Goal: Transaction & Acquisition: Download file/media

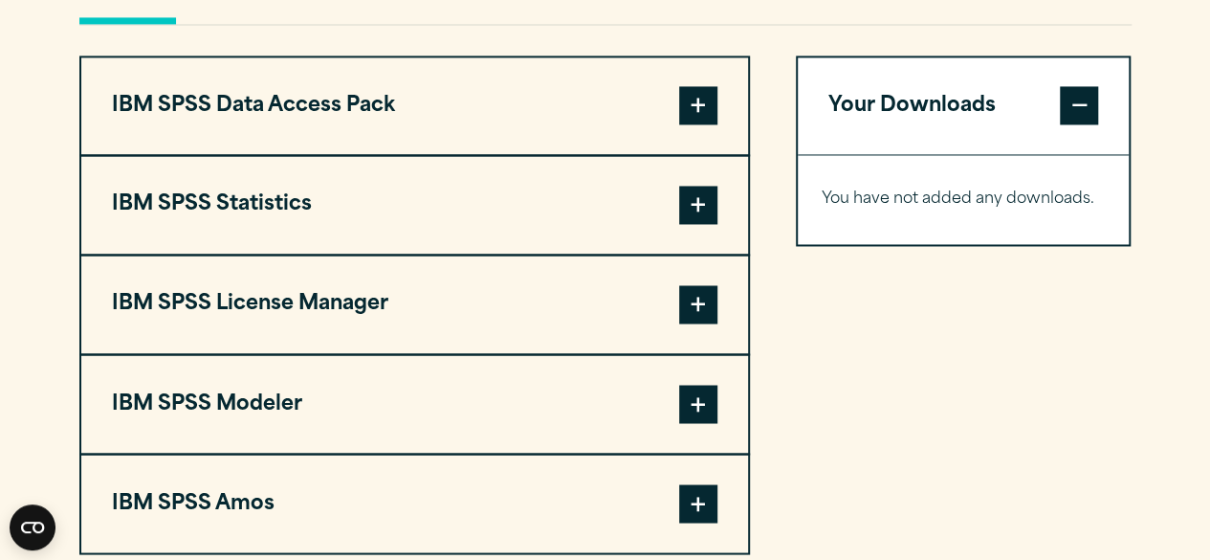
scroll to position [1457, 0]
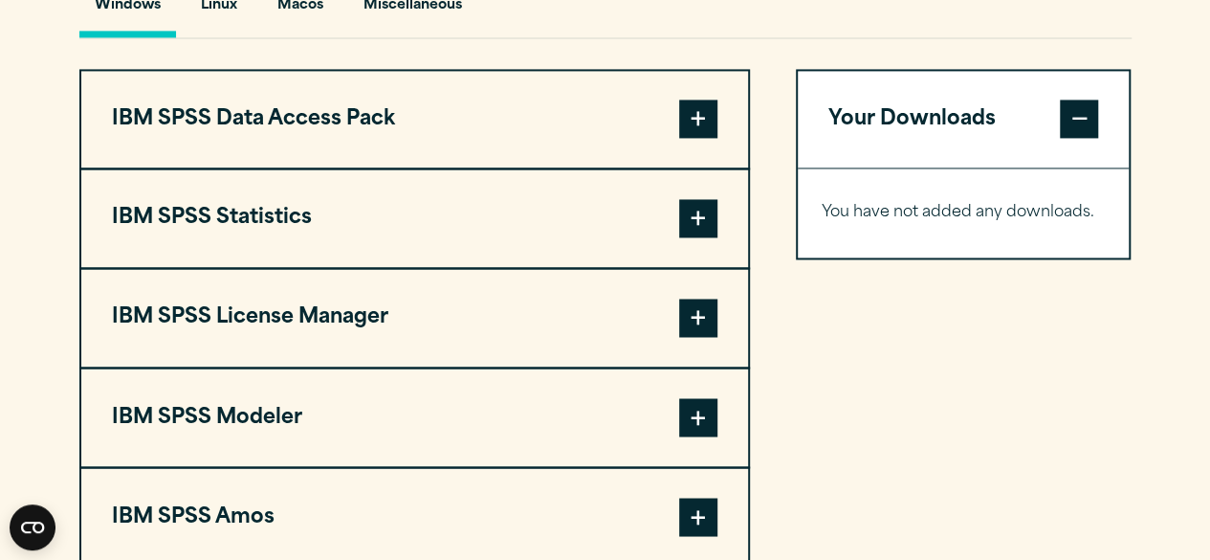
click at [704, 237] on span at bounding box center [698, 218] width 38 height 38
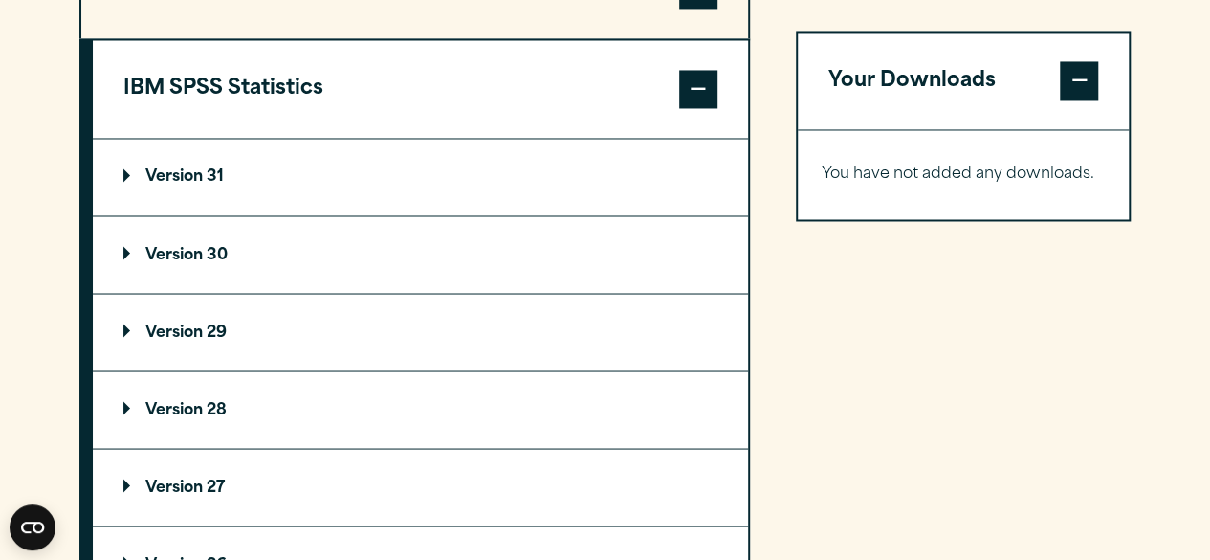
scroll to position [1587, 0]
click at [593, 212] on summary "Version 31" at bounding box center [420, 176] width 655 height 77
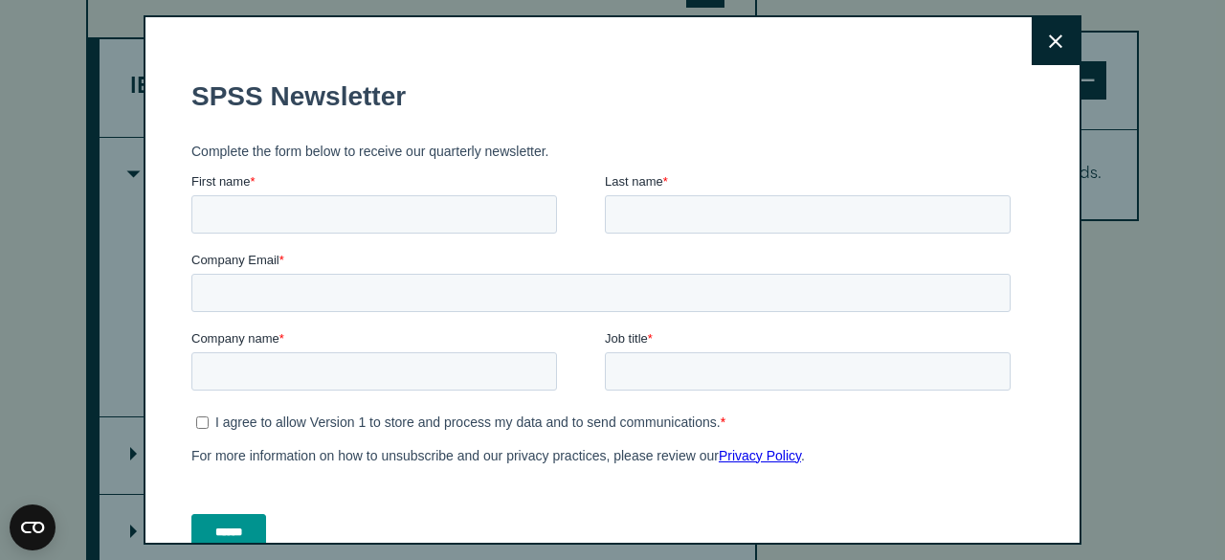
click at [1031, 55] on button "Close" at bounding box center [1055, 41] width 48 height 48
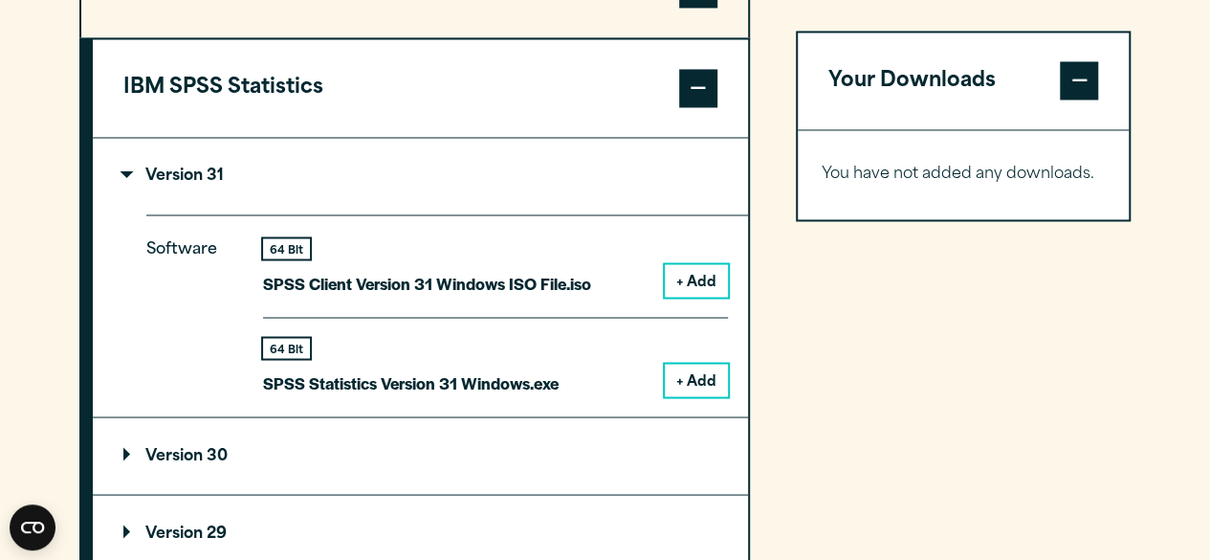
click at [547, 214] on summary "Version 31" at bounding box center [420, 176] width 655 height 77
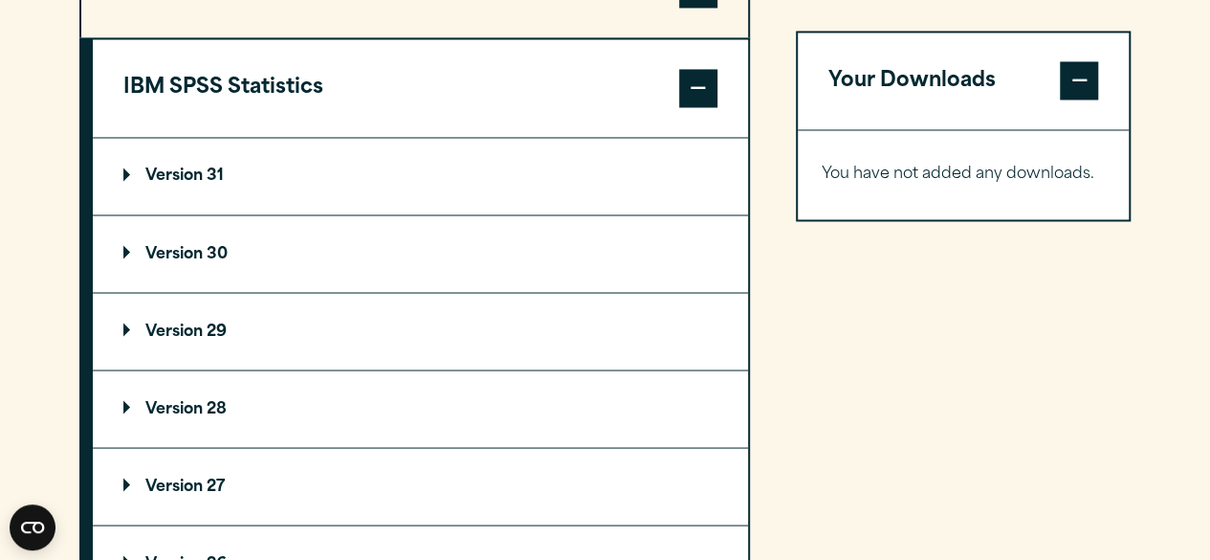
click at [536, 288] on summary "Version 30" at bounding box center [420, 253] width 655 height 77
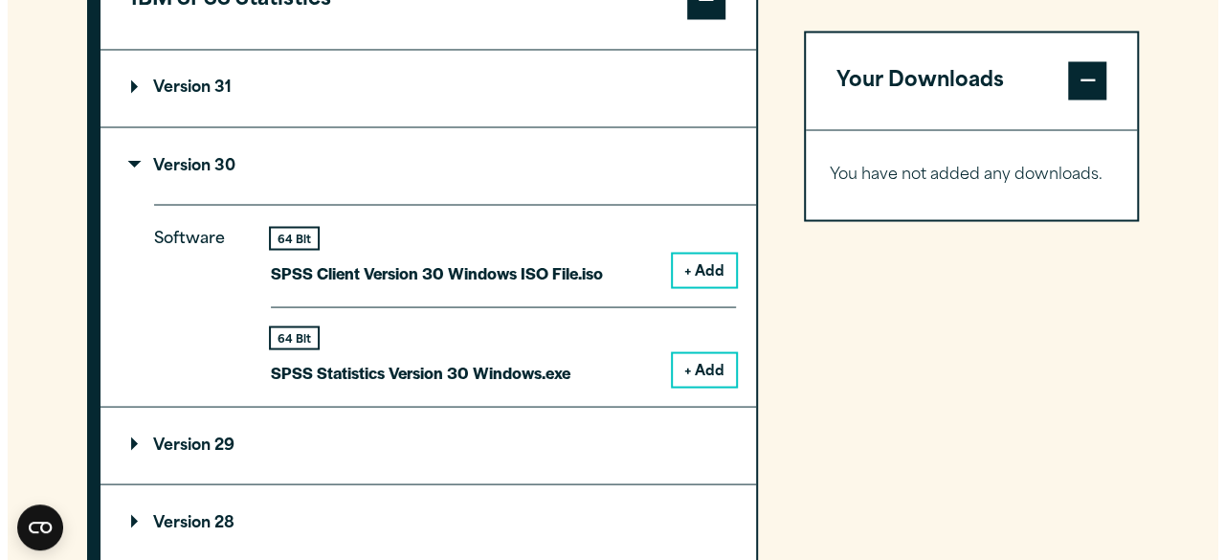
scroll to position [1676, 0]
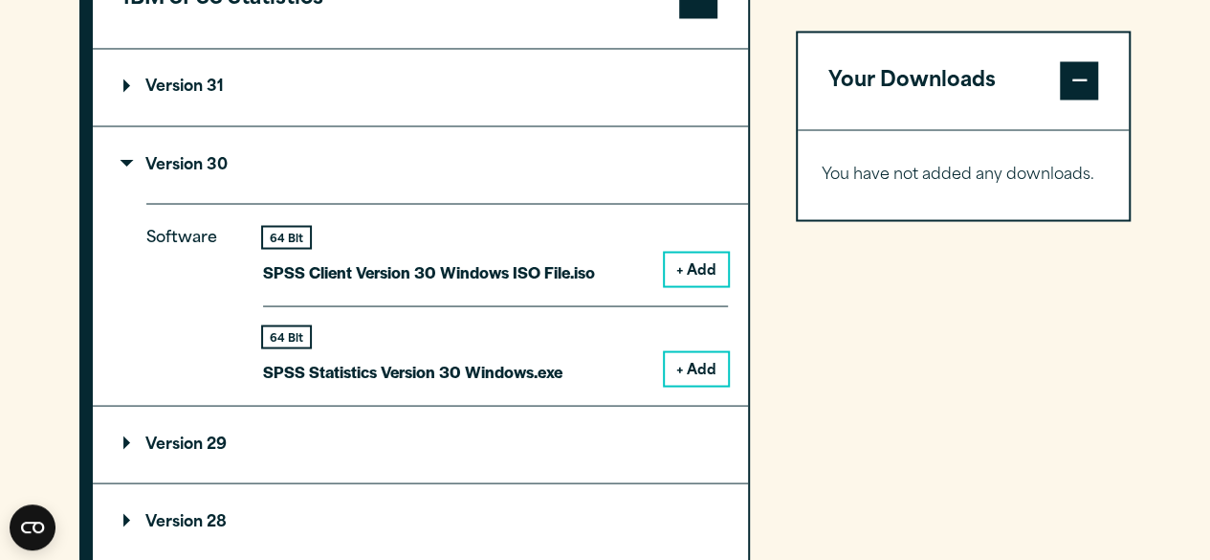
click at [695, 385] on button "+ Add" at bounding box center [696, 368] width 63 height 33
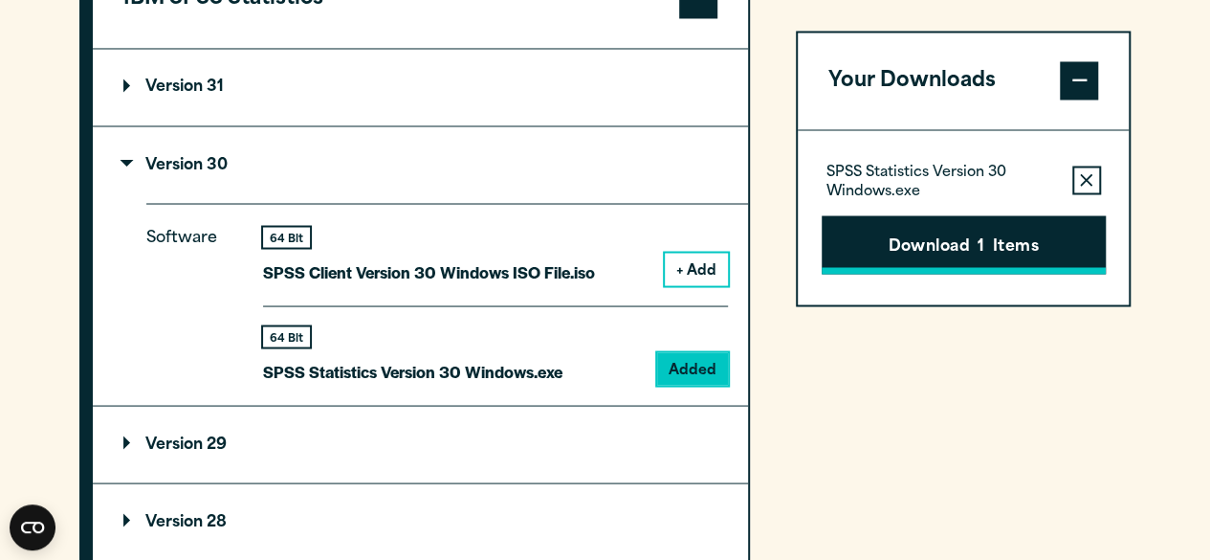
click at [876, 236] on button "Download 1 Items" at bounding box center [964, 244] width 284 height 59
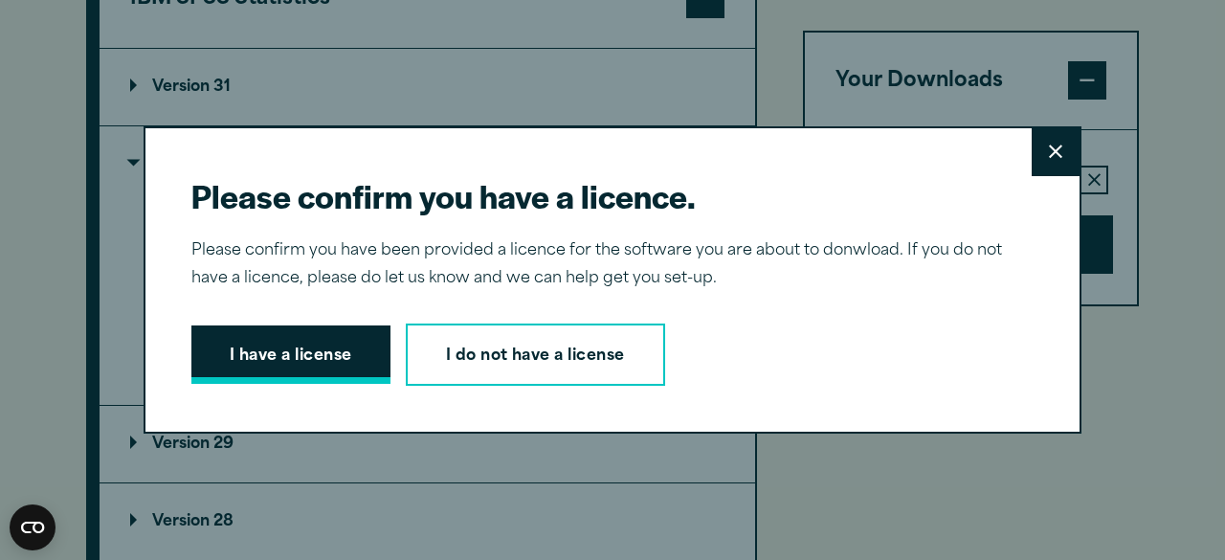
click at [253, 340] on button "I have a license" at bounding box center [290, 354] width 199 height 59
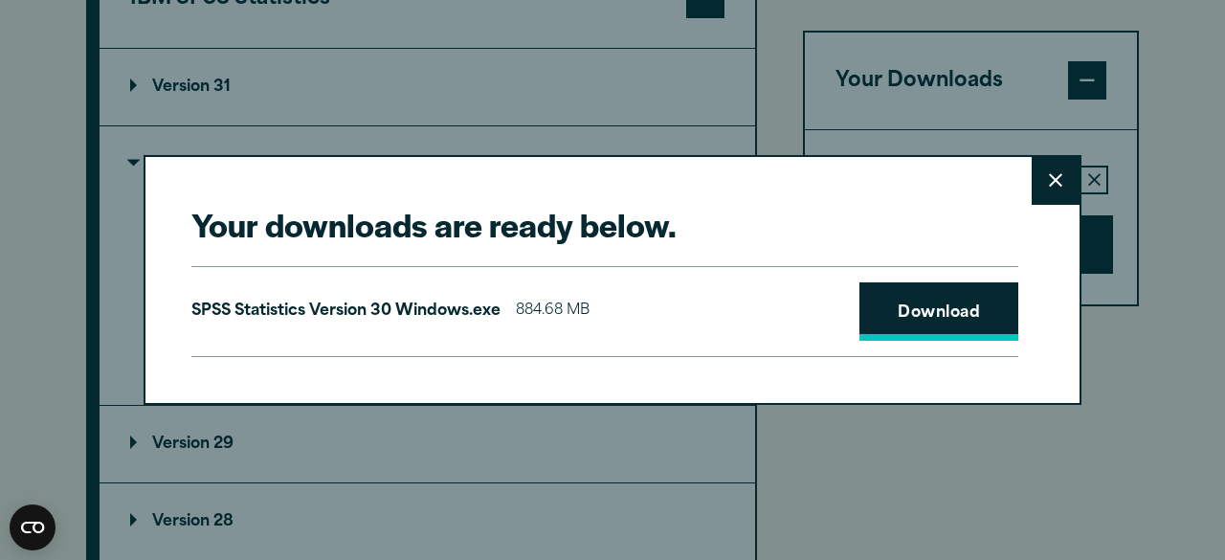
click at [890, 282] on link "Download" at bounding box center [938, 311] width 159 height 59
